Goal: Ask a question

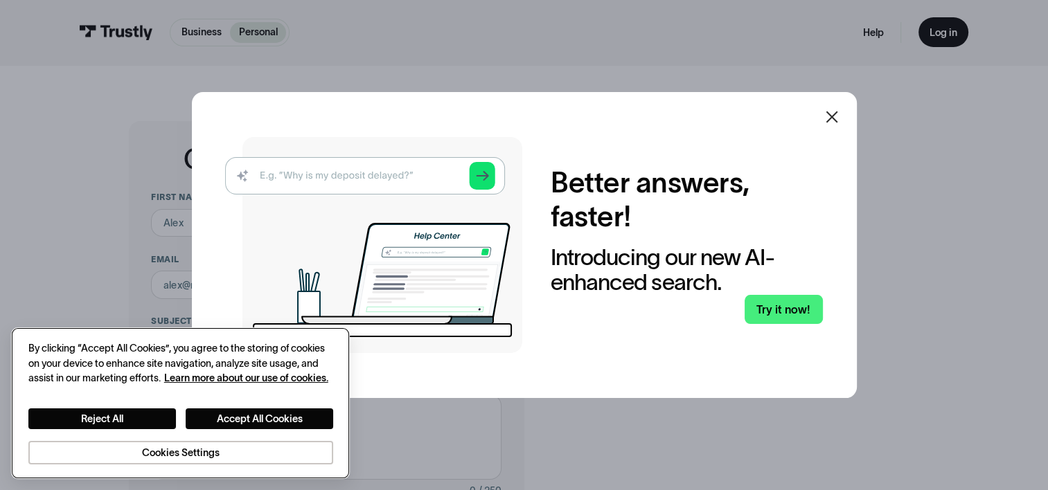
click at [123, 405] on div "Reject All Accept All Cookies Cookies Settings" at bounding box center [180, 425] width 305 height 79
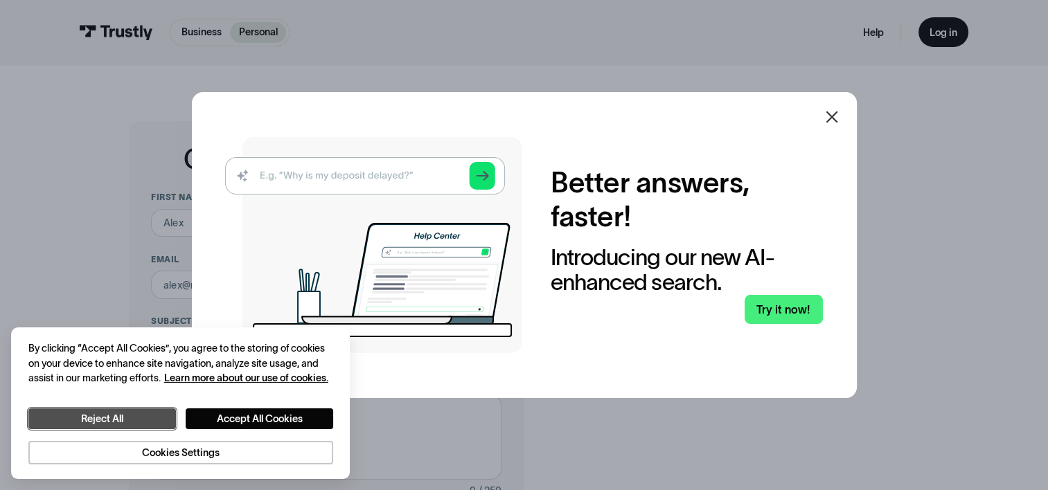
click at [118, 416] on button "Reject All" at bounding box center [102, 419] width 148 height 21
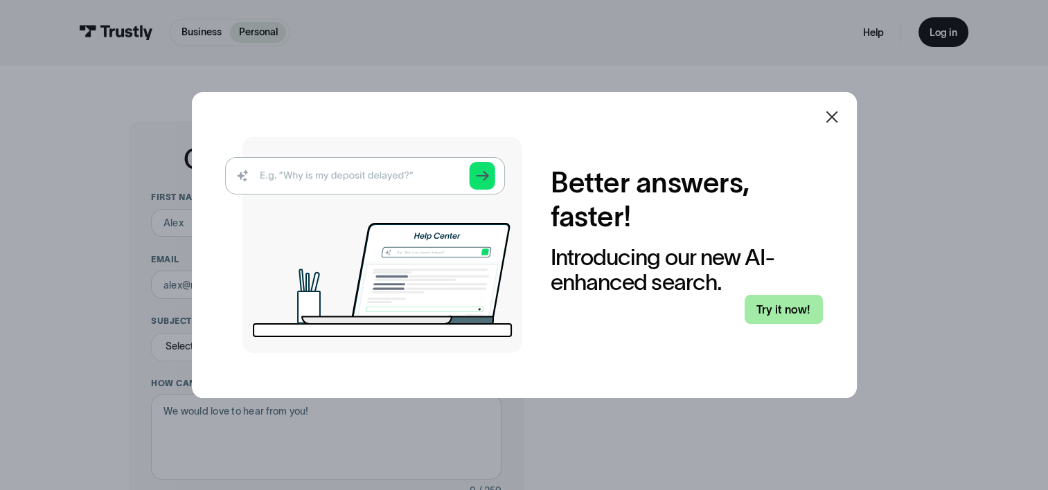
click at [774, 310] on link "Try it now!" at bounding box center [783, 310] width 78 height 30
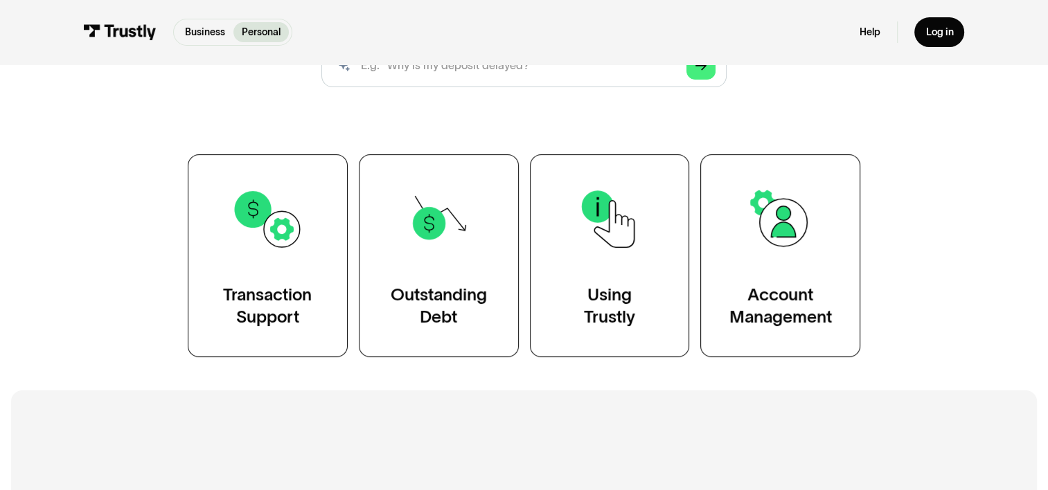
scroll to position [208, 0]
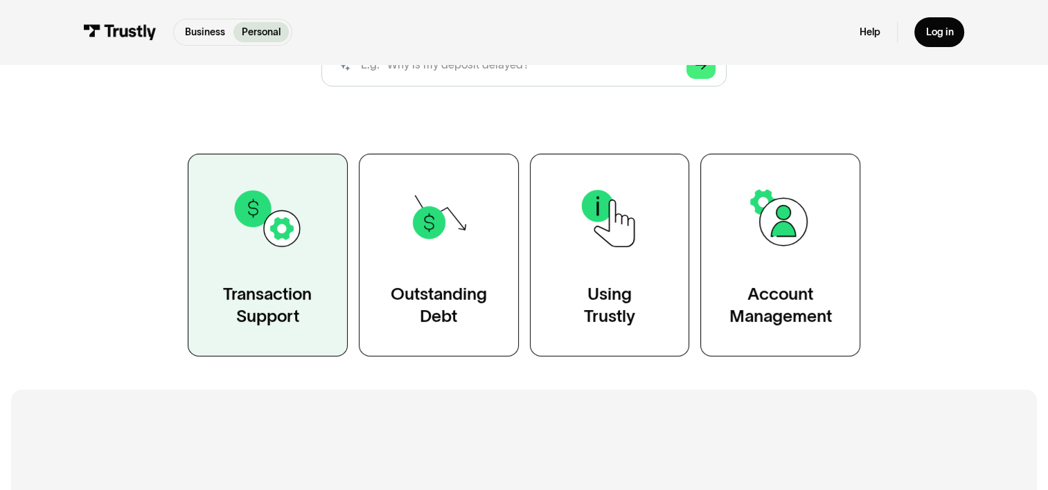
click at [296, 258] on link "Transaction Support" at bounding box center [268, 255] width 160 height 203
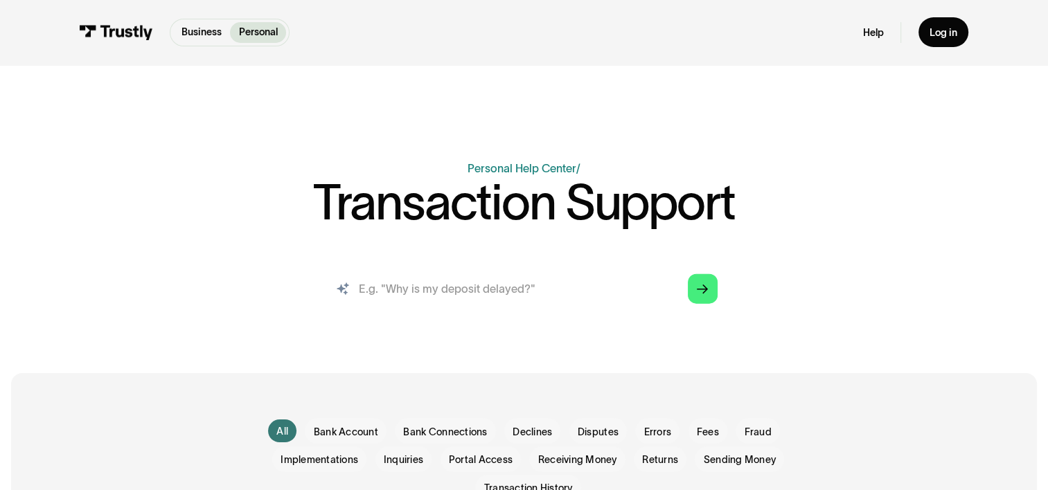
click at [421, 294] on input "search" at bounding box center [523, 288] width 409 height 45
type input "can't use trustly"
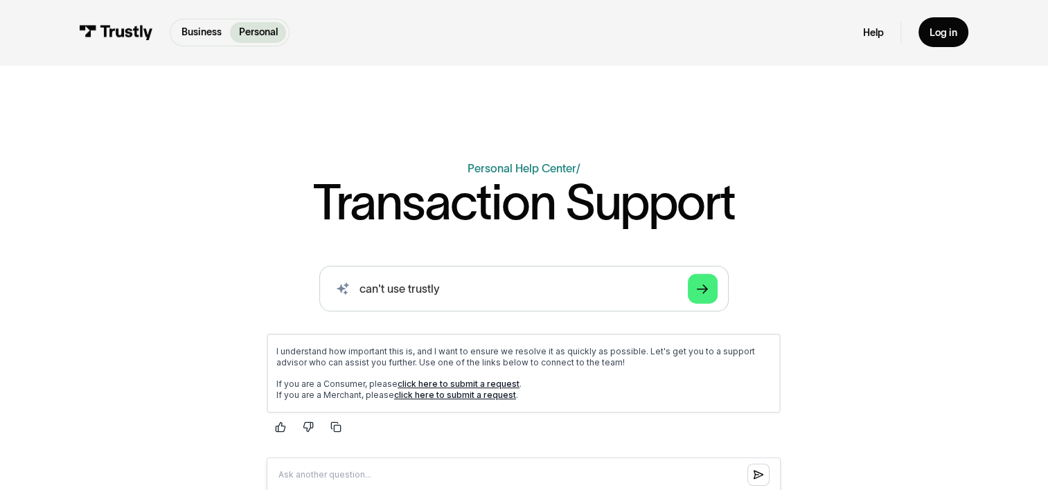
click at [467, 381] on link "click here to submit a request" at bounding box center [459, 383] width 122 height 10
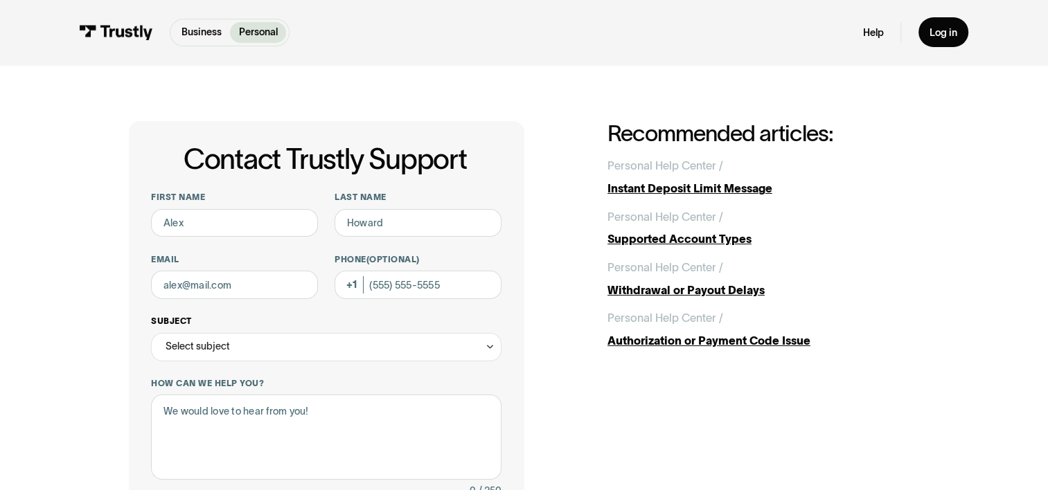
click at [401, 343] on div "Select subject" at bounding box center [326, 347] width 350 height 28
click at [263, 22] on link "Personal" at bounding box center [257, 32] width 55 height 21
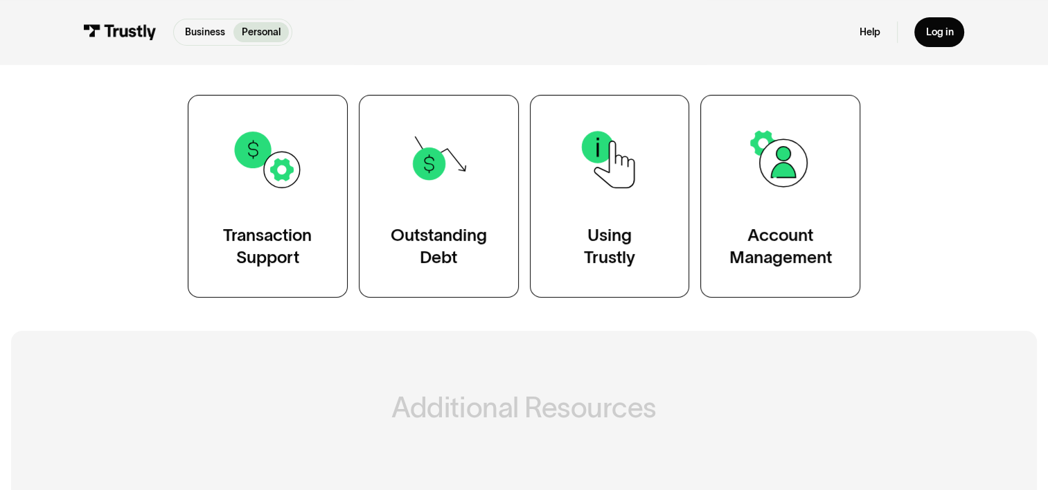
scroll to position [277, 0]
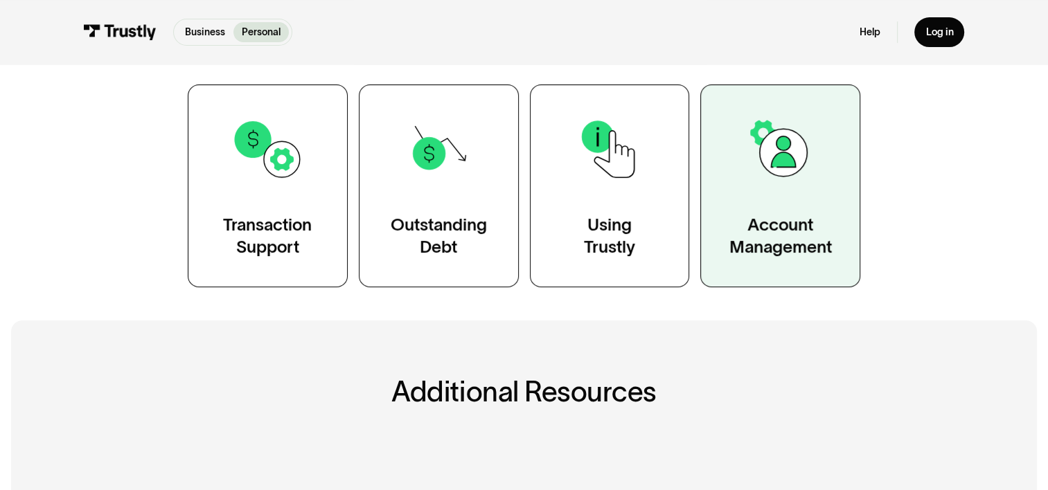
click at [769, 225] on div "Account Management" at bounding box center [780, 236] width 102 height 45
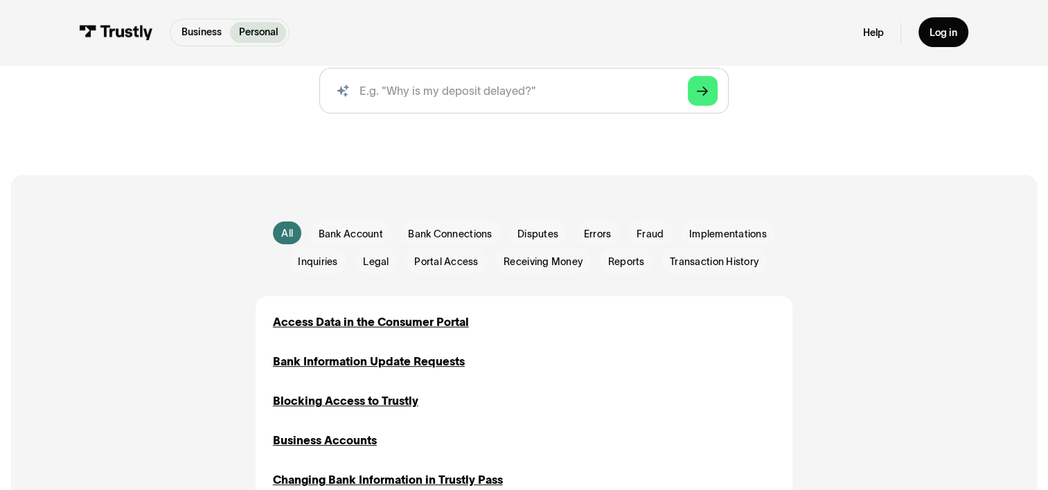
scroll to position [277, 0]
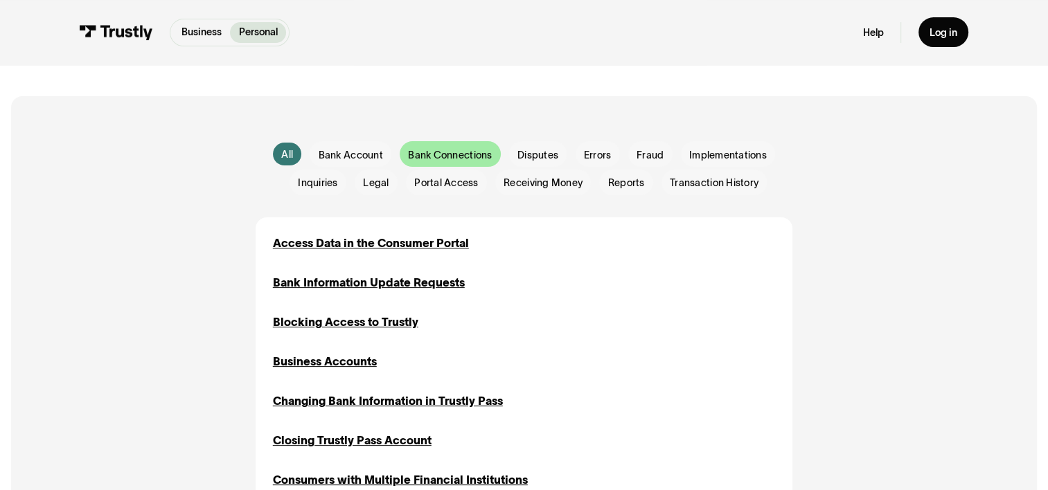
click at [481, 161] on span "Bank Connections" at bounding box center [450, 155] width 84 height 14
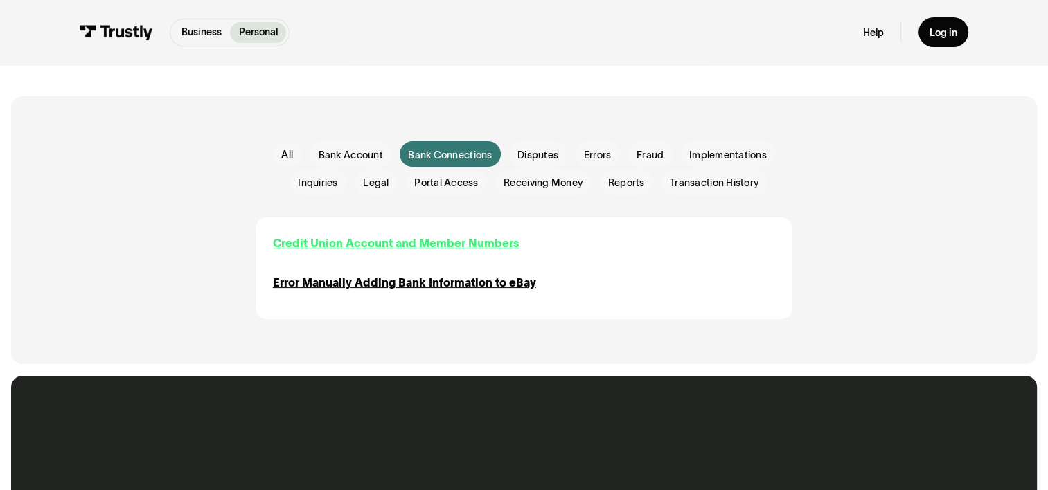
click at [459, 242] on div "Credit Union Account and Member Numbers" at bounding box center [396, 243] width 246 height 17
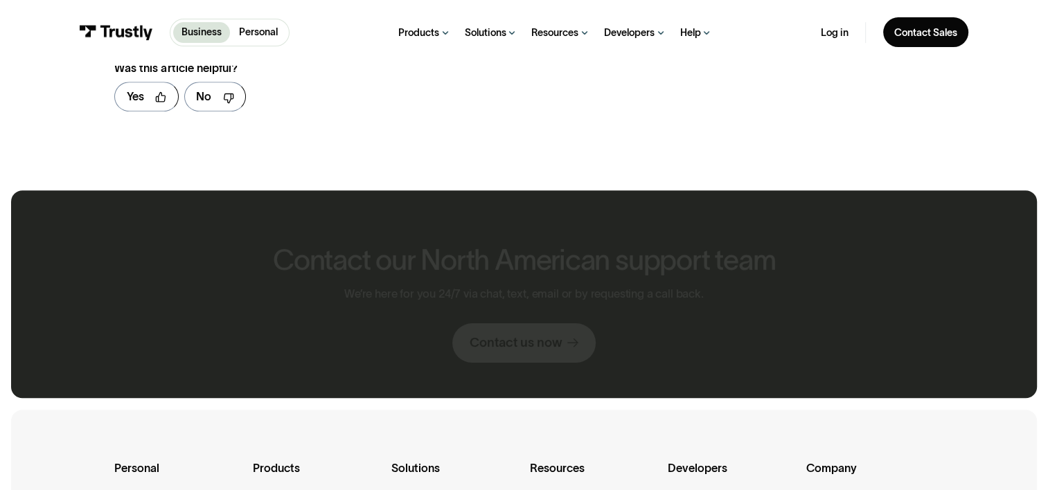
scroll to position [623, 0]
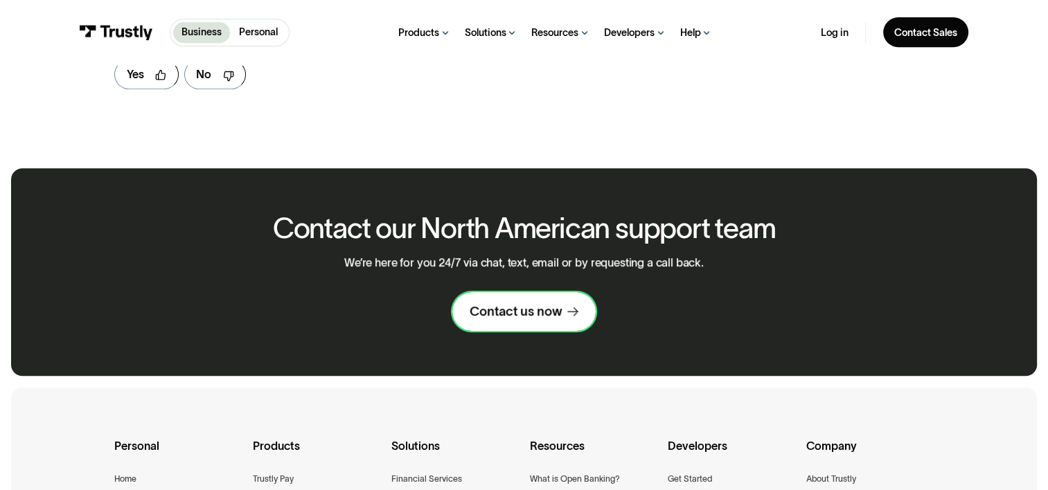
click at [510, 303] on div "Contact us now" at bounding box center [516, 311] width 92 height 17
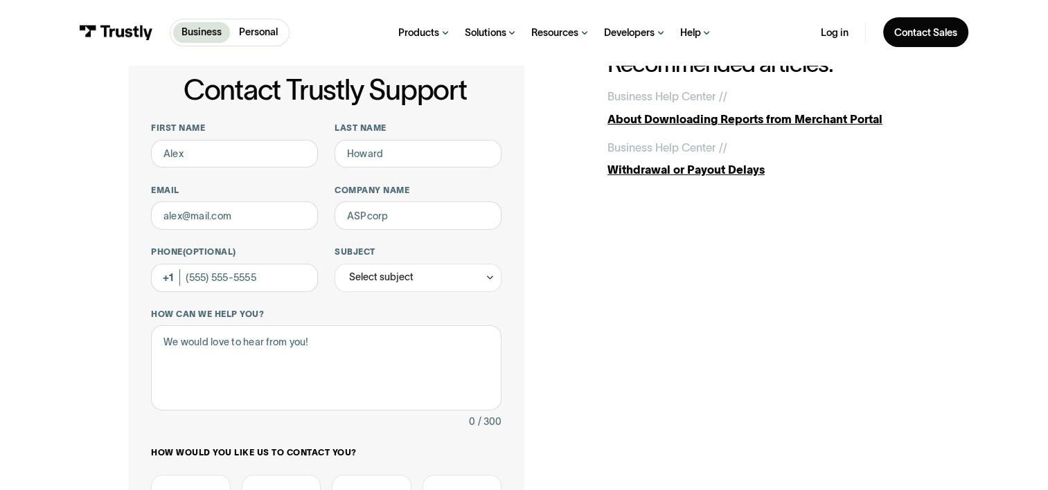
scroll to position [277, 0]
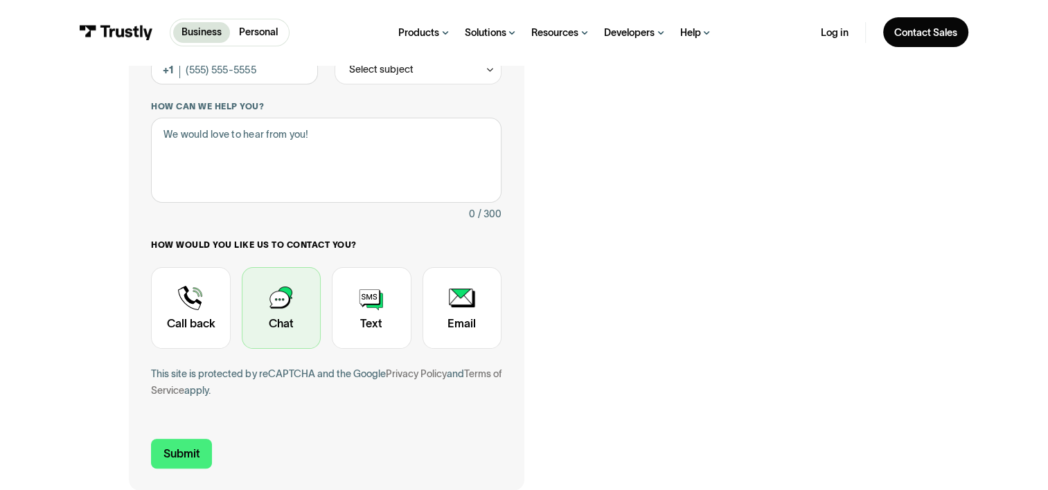
click at [281, 297] on div "Contact Trustly Support" at bounding box center [281, 307] width 79 height 81
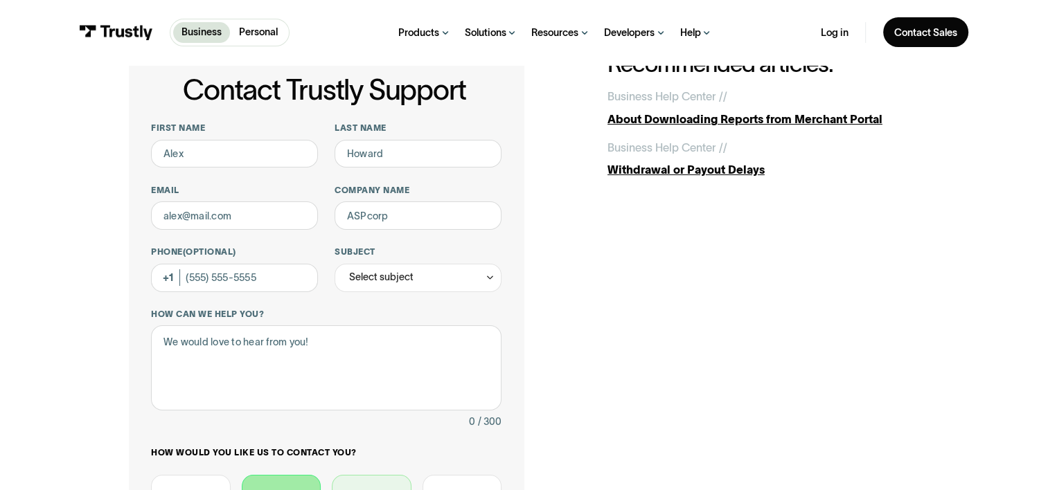
scroll to position [0, 0]
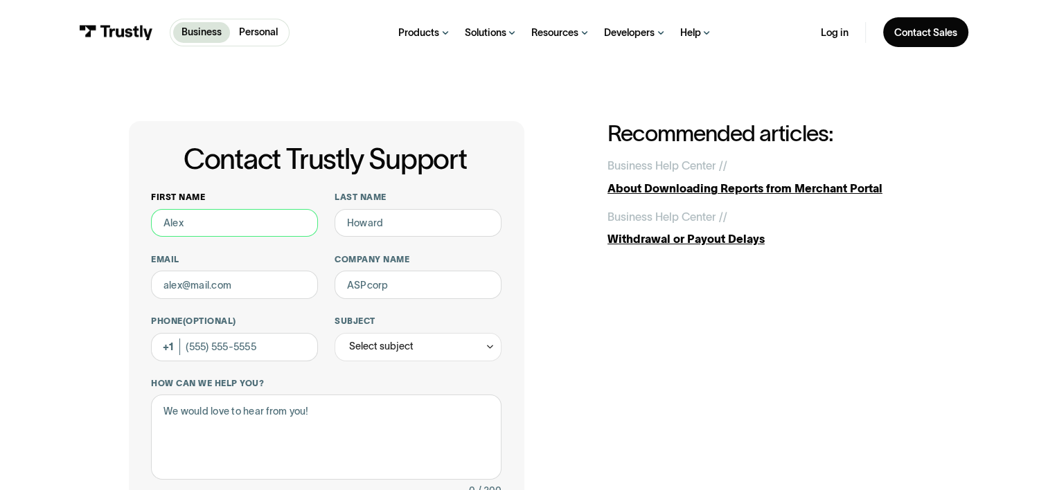
click at [227, 216] on input "First name" at bounding box center [234, 223] width 167 height 28
type input "Chris"
type input "W"
type input "none"
click at [355, 346] on div "Select subject" at bounding box center [381, 346] width 64 height 17
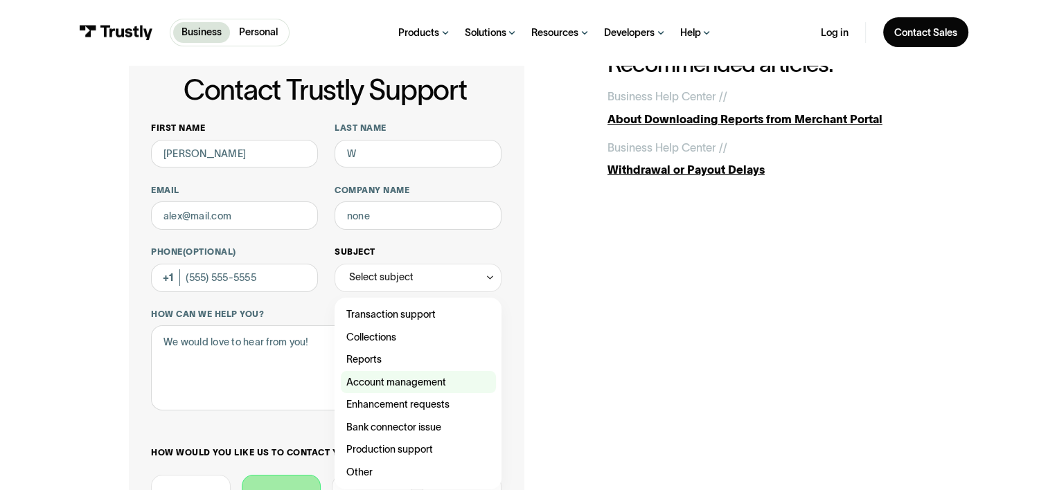
scroll to position [139, 0]
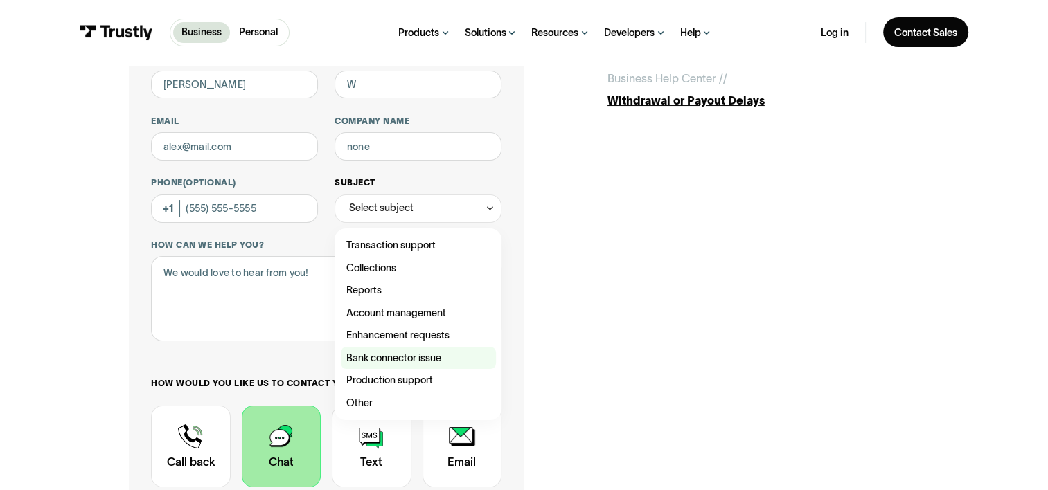
click at [435, 357] on div "Contact Trustly Support" at bounding box center [418, 358] width 155 height 23
type input "**********"
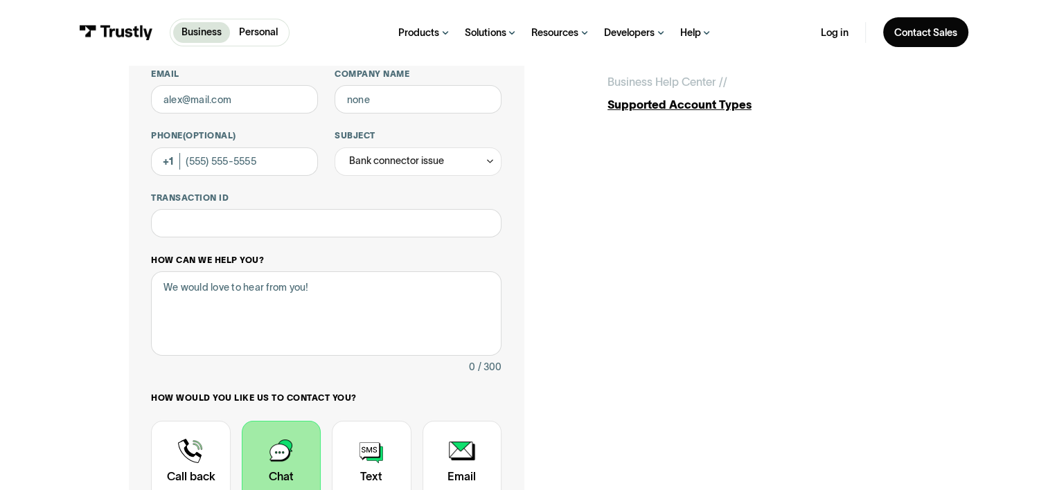
scroll to position [277, 0]
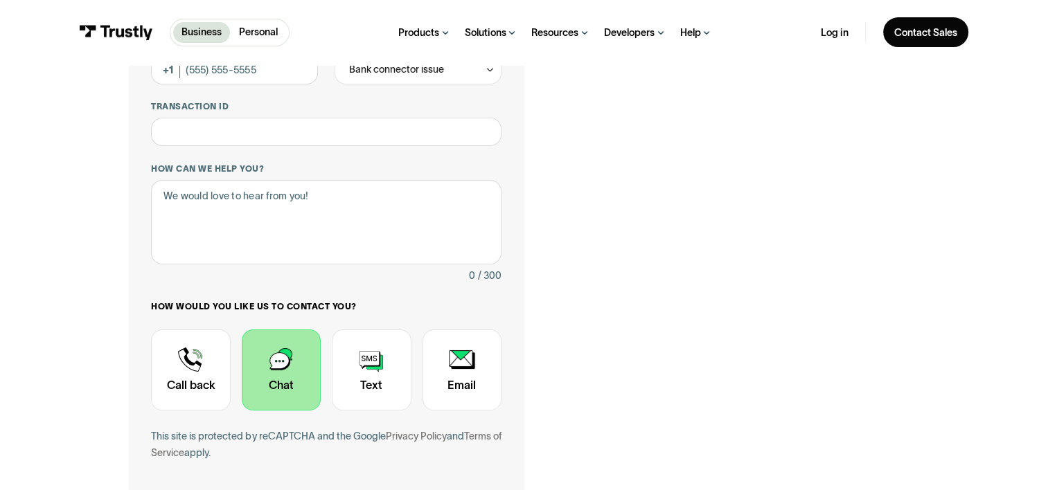
click at [281, 361] on div "Contact Trustly Support" at bounding box center [281, 370] width 79 height 81
click at [272, 206] on textarea "How can we help you?" at bounding box center [326, 222] width 350 height 84
type textarea "Can't connect"
click at [274, 346] on div "Contact Trustly Support" at bounding box center [281, 370] width 79 height 81
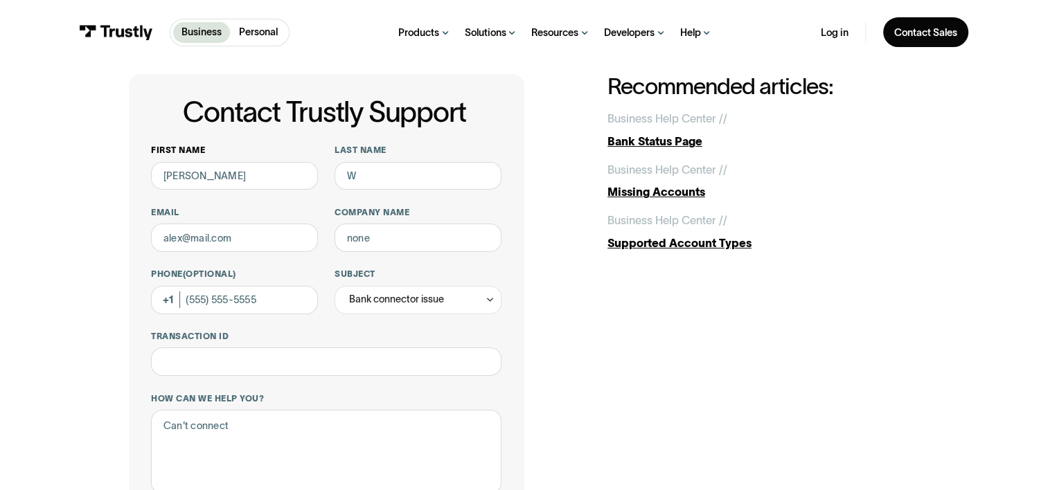
scroll to position [0, 0]
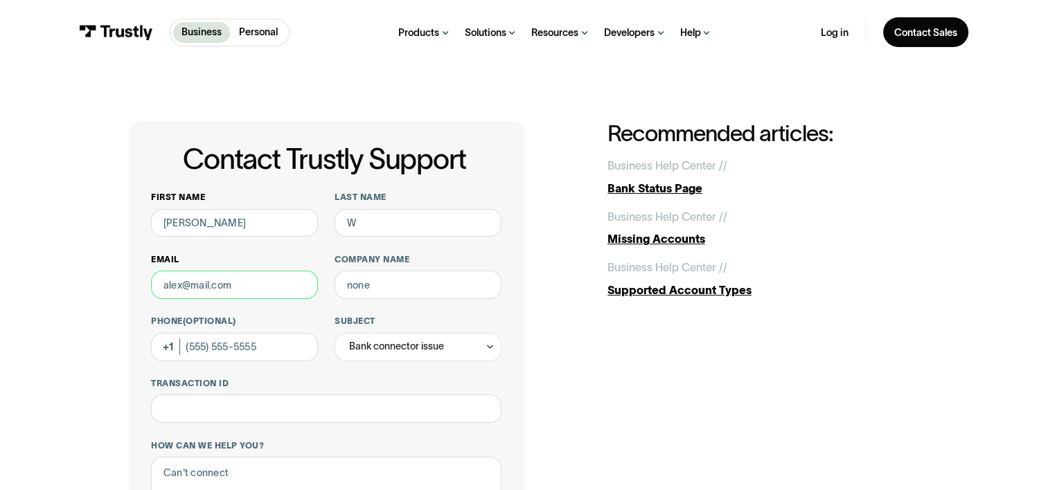
click at [247, 280] on input "Email" at bounding box center [234, 285] width 167 height 28
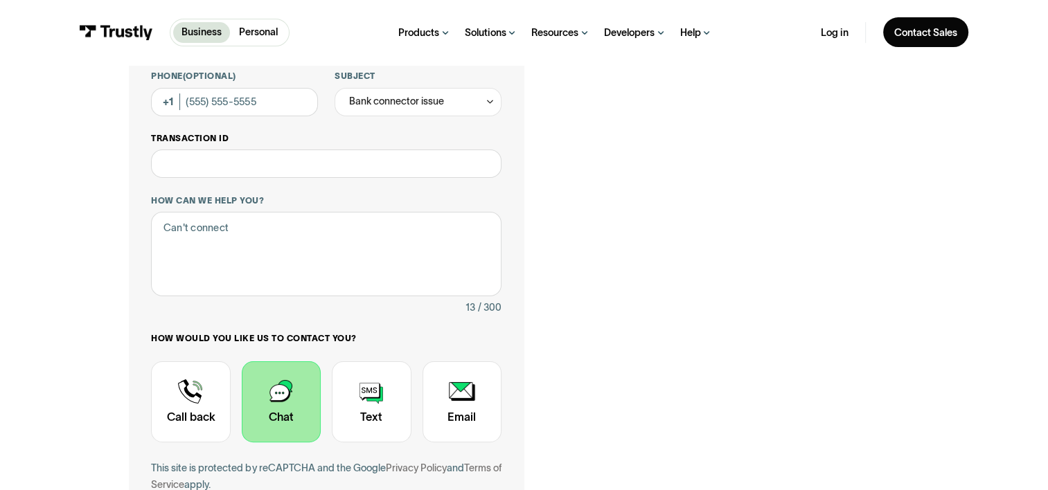
scroll to position [277, 0]
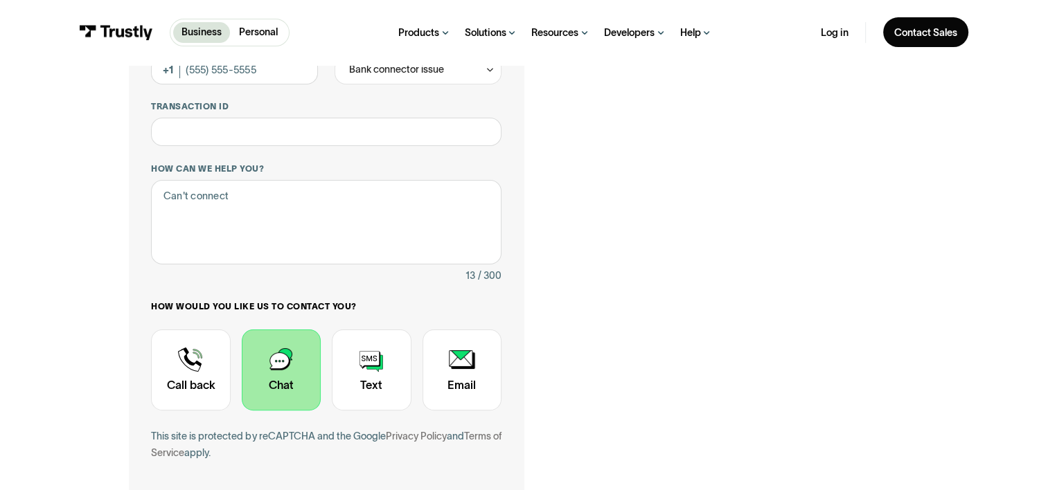
type input "wings9798@gmail.com"
click at [274, 363] on div "Contact Trustly Support" at bounding box center [281, 370] width 79 height 81
click at [177, 348] on div "Contact Trustly Support" at bounding box center [190, 370] width 79 height 81
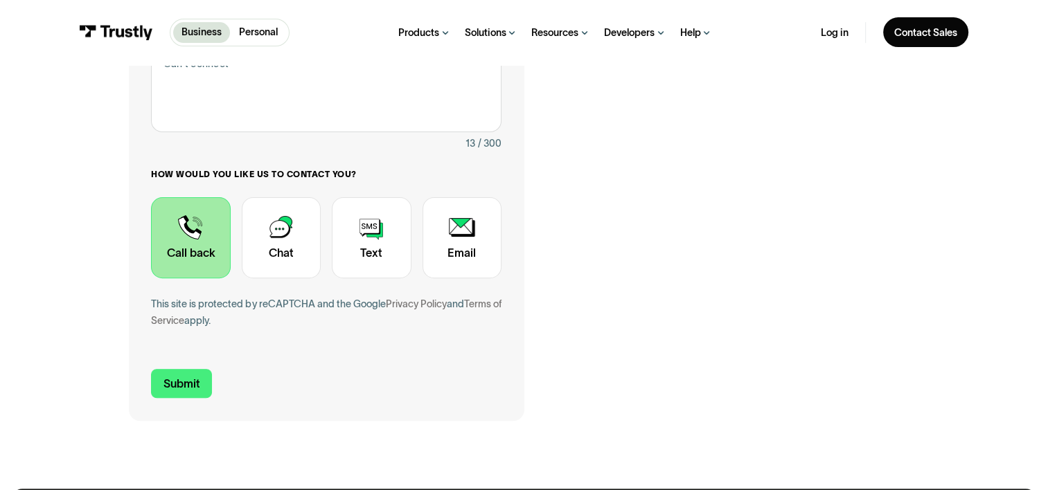
scroll to position [416, 0]
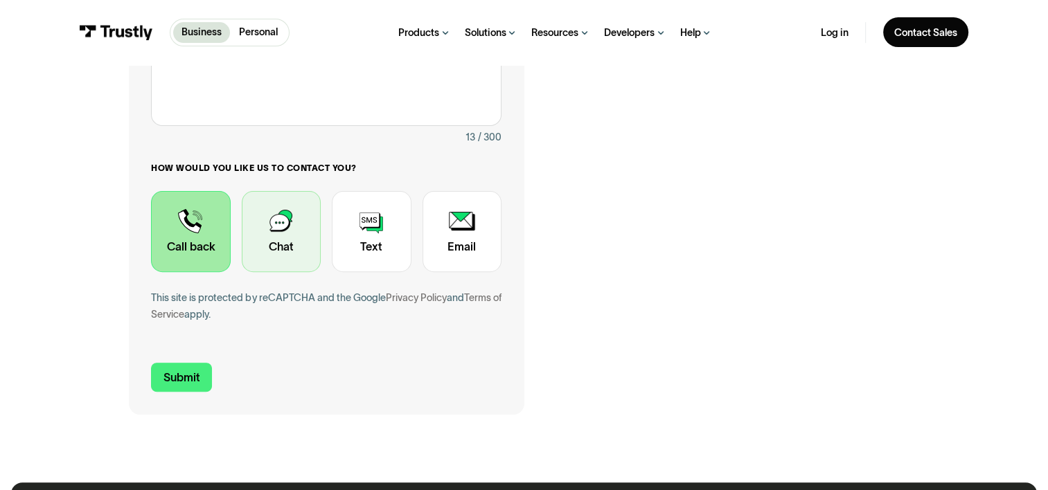
click at [275, 235] on div "Contact Trustly Support" at bounding box center [281, 231] width 79 height 81
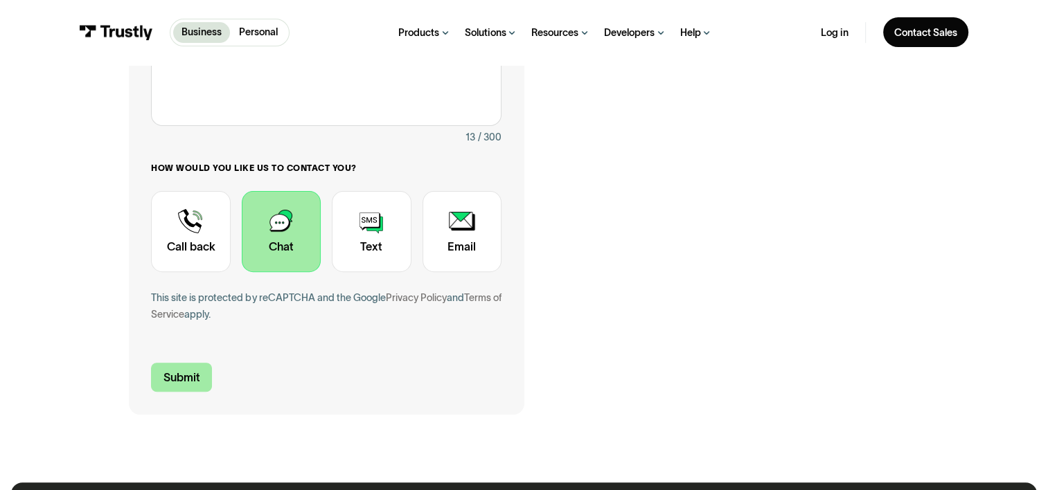
click at [192, 377] on input "Submit" at bounding box center [181, 378] width 61 height 30
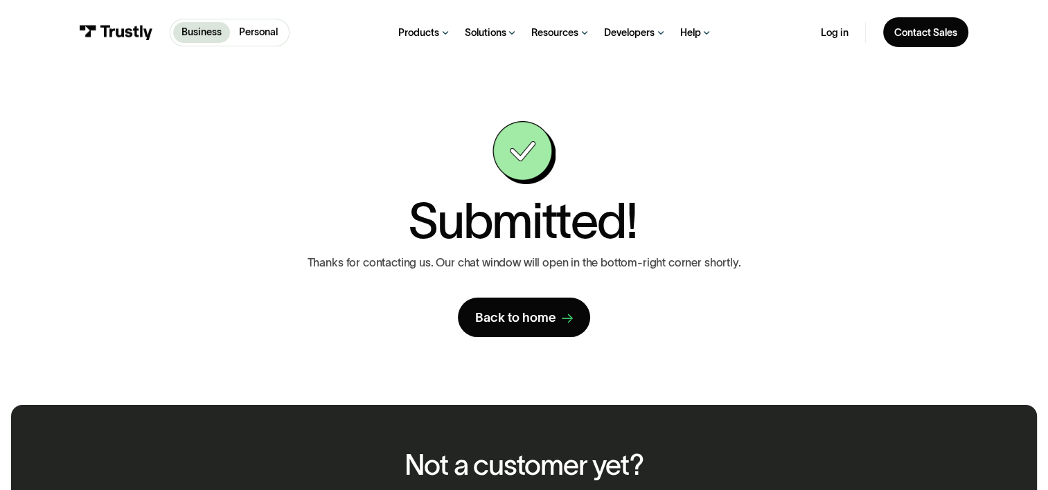
scroll to position [588, 0]
